Goal: Transaction & Acquisition: Purchase product/service

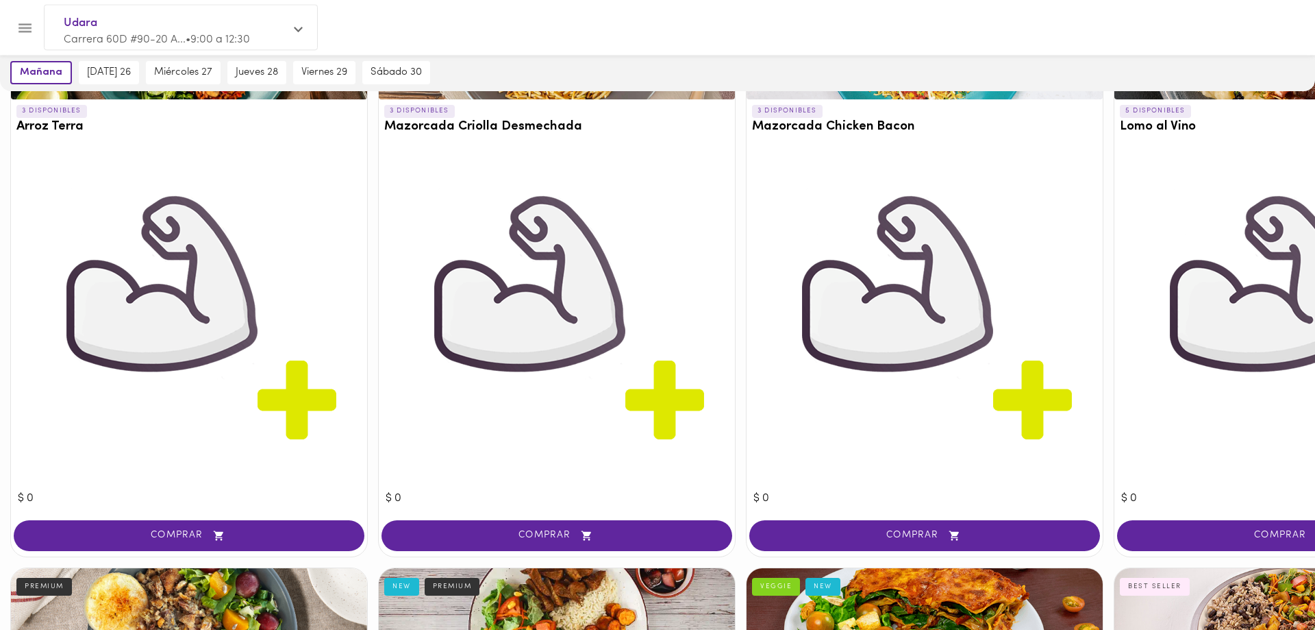
scroll to position [210, 0]
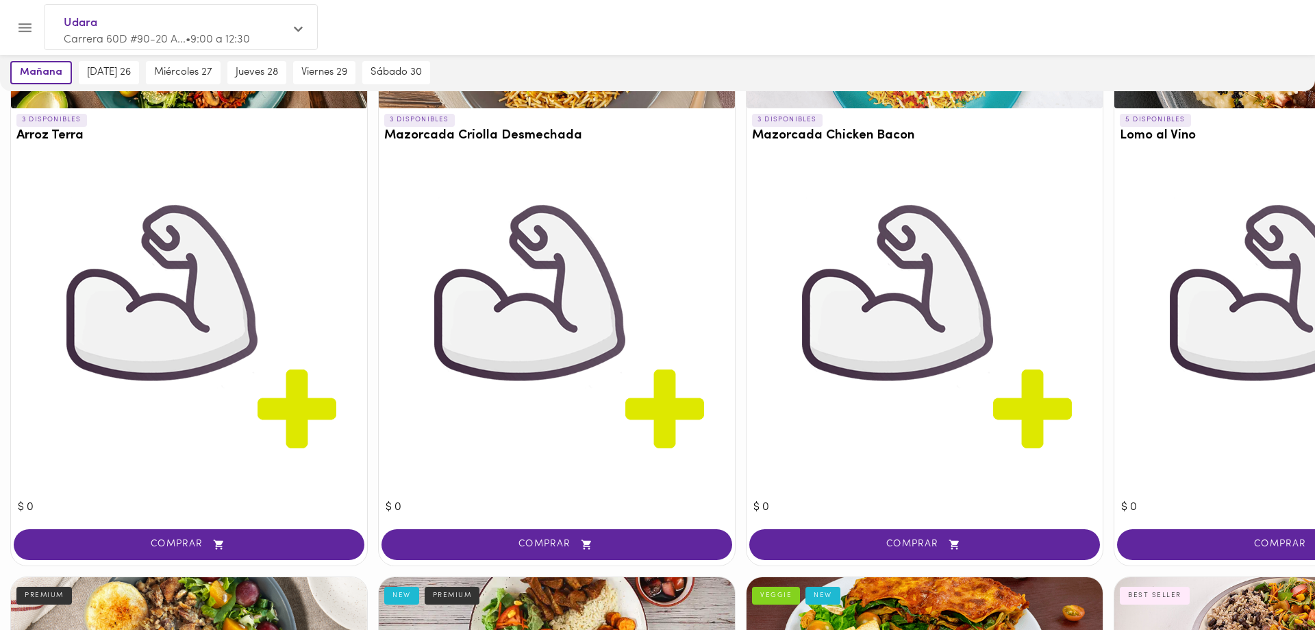
click at [1039, 406] on img at bounding box center [925, 328] width 343 height 343
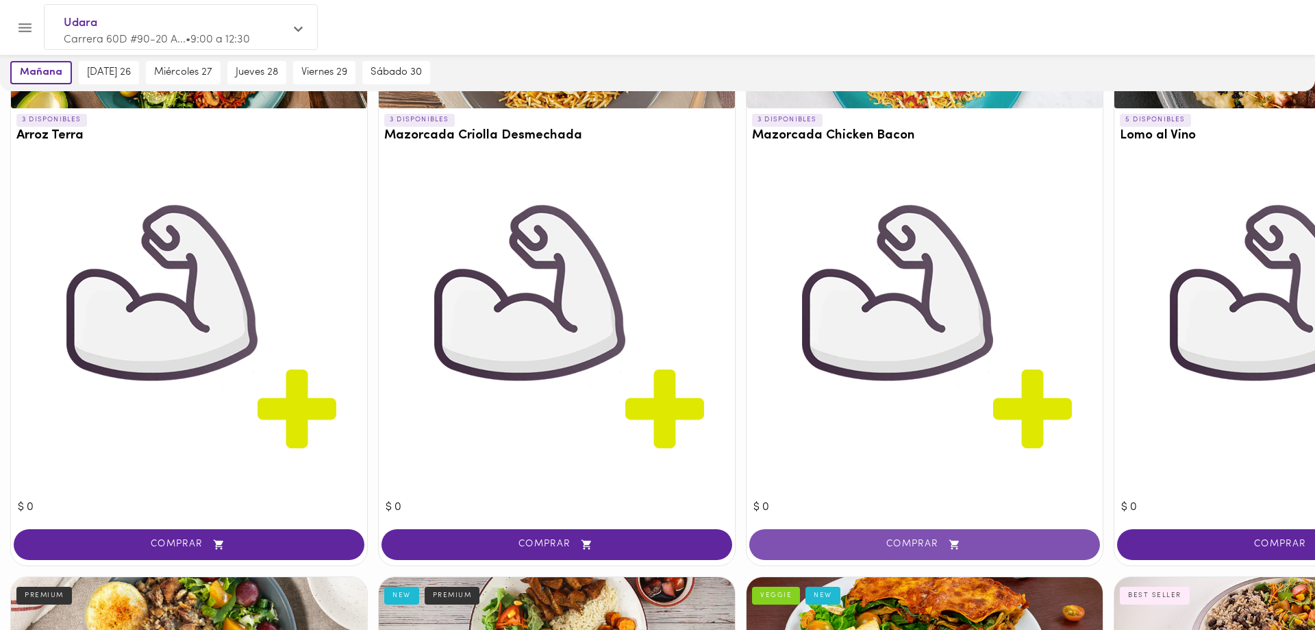
click at [898, 549] on span "COMPRAR" at bounding box center [925, 545] width 317 height 12
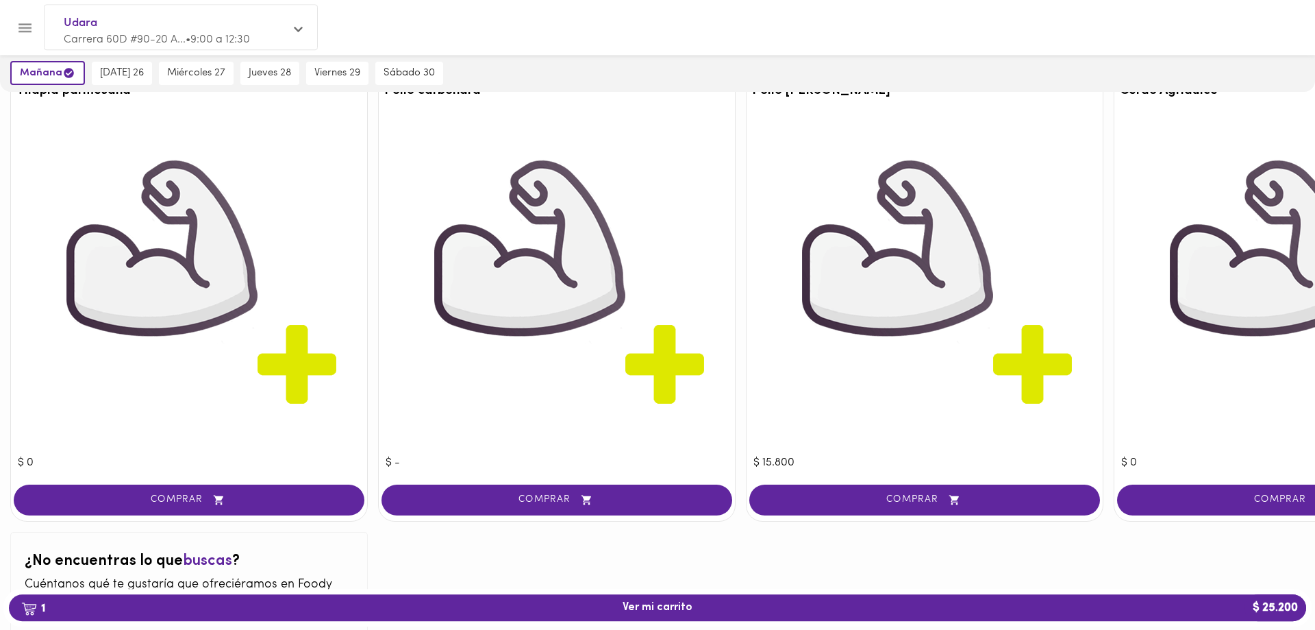
scroll to position [3330, 0]
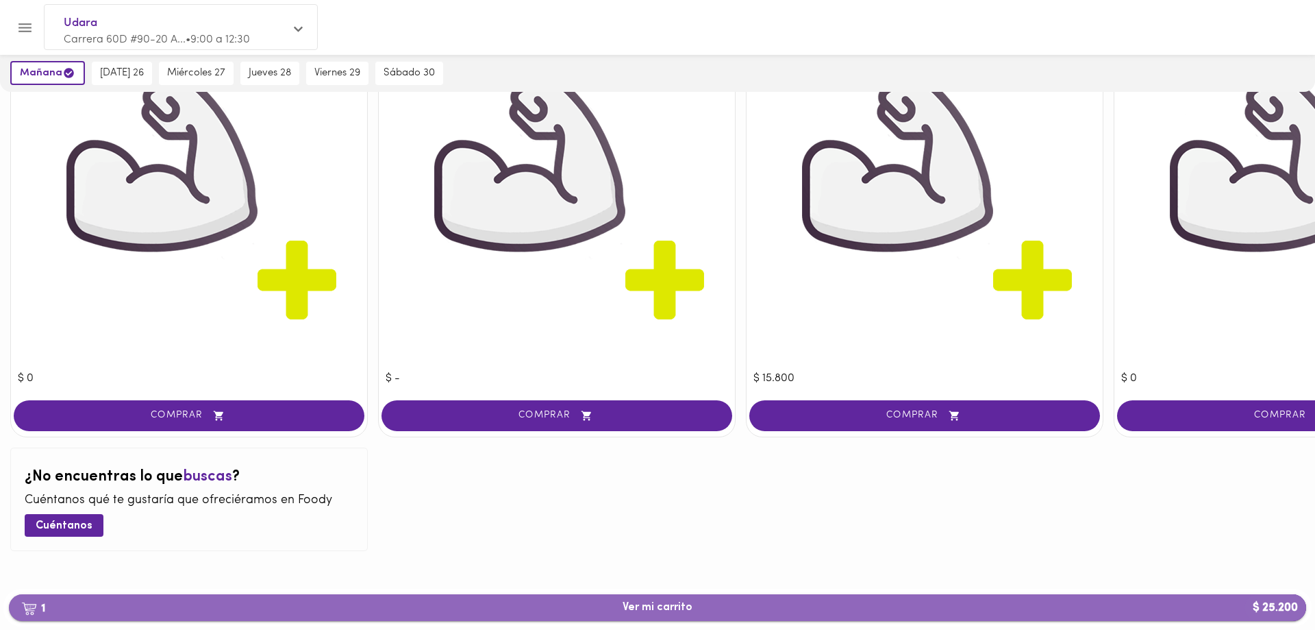
click at [743, 610] on span "1 Ver mi carrito $ 25.200" at bounding box center [658, 607] width 1276 height 13
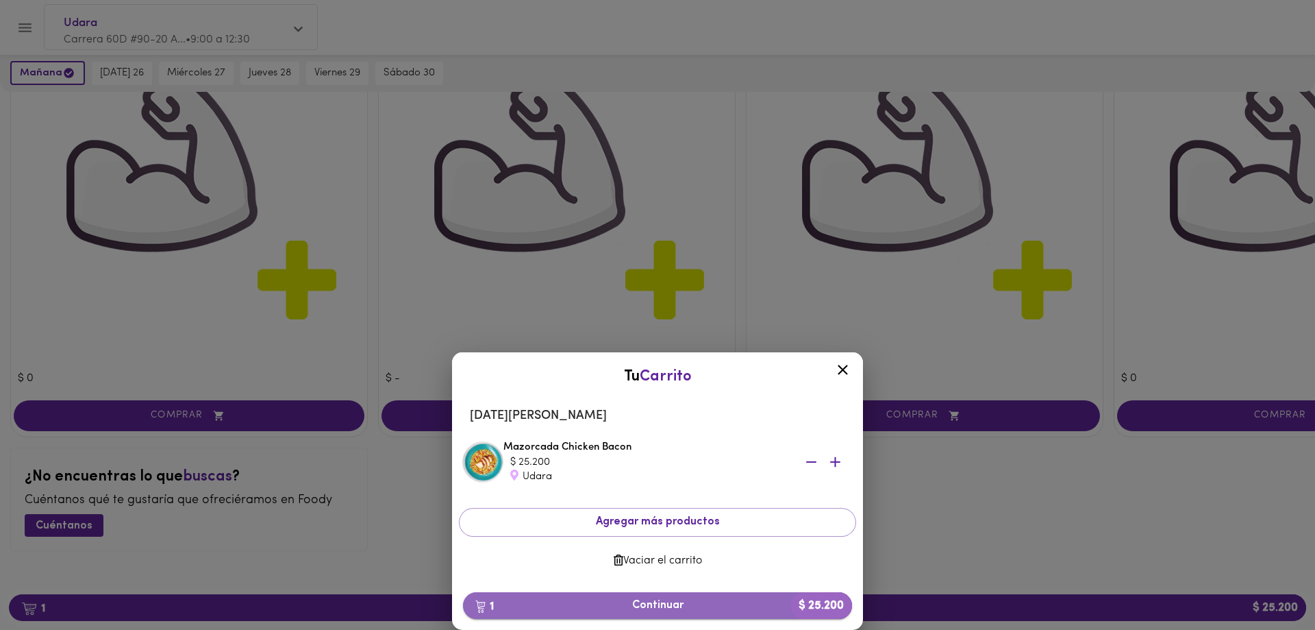
click at [687, 600] on span "1 Continuar $ 25.200" at bounding box center [657, 605] width 367 height 13
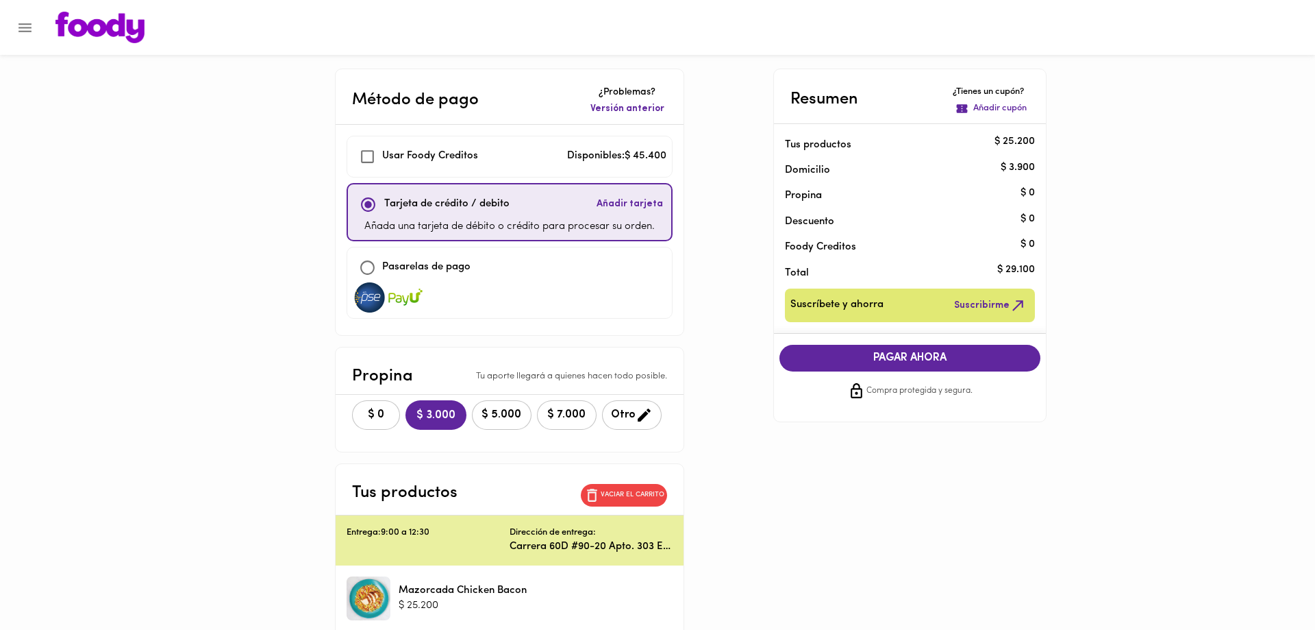
checkbox input "true"
click at [956, 362] on span "COMPRAR AHORA" at bounding box center [910, 357] width 234 height 12
